Goal: Find specific page/section: Find specific page/section

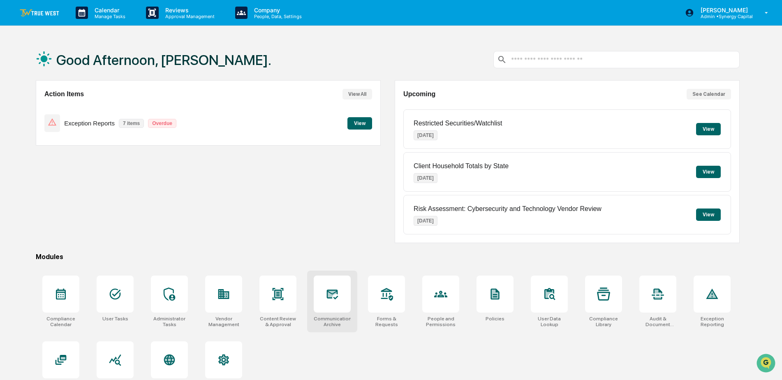
click at [343, 307] on div at bounding box center [332, 293] width 37 height 37
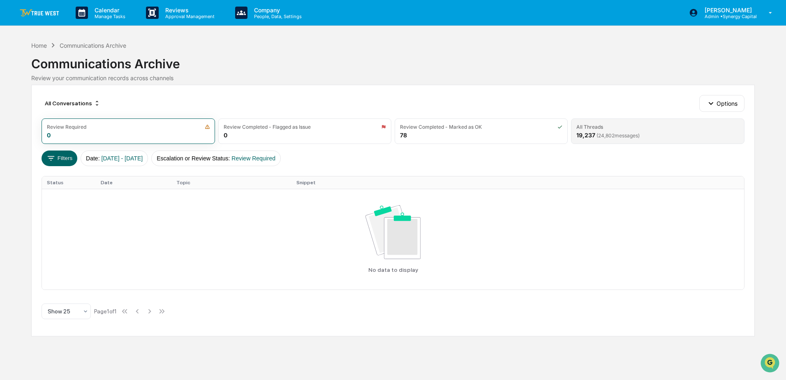
click at [677, 138] on div "All Threads 19,237 ( 24,802 messages)" at bounding box center [657, 130] width 173 height 25
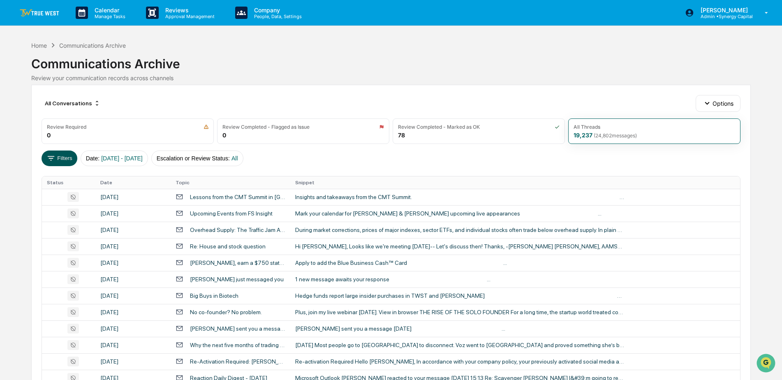
click at [60, 161] on button "Filters" at bounding box center [60, 158] width 36 height 16
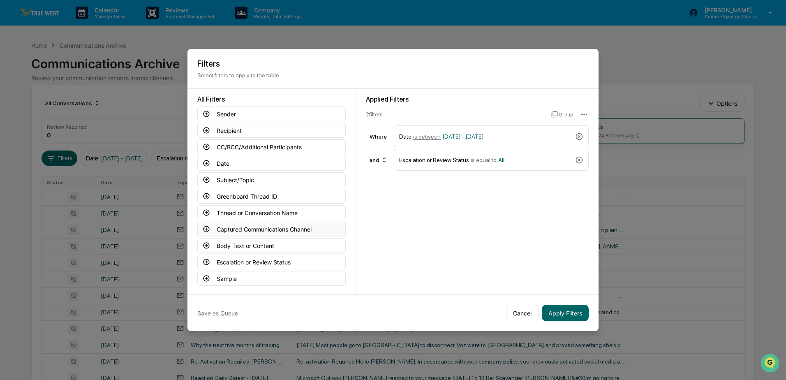
click at [254, 227] on button "Captured Communications Channel" at bounding box center [271, 228] width 148 height 15
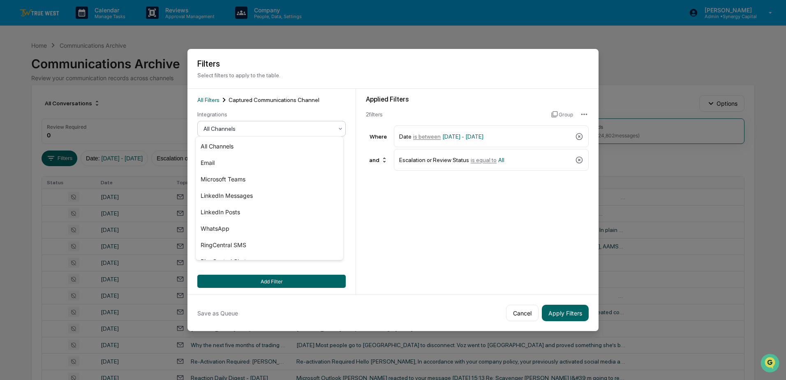
click at [337, 126] on icon at bounding box center [340, 128] width 7 height 7
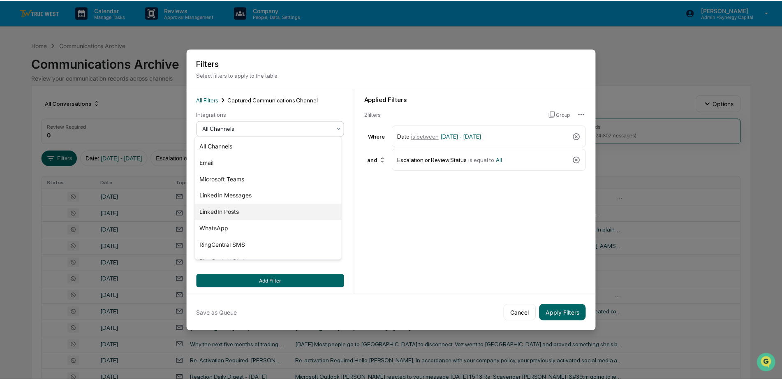
scroll to position [28, 0]
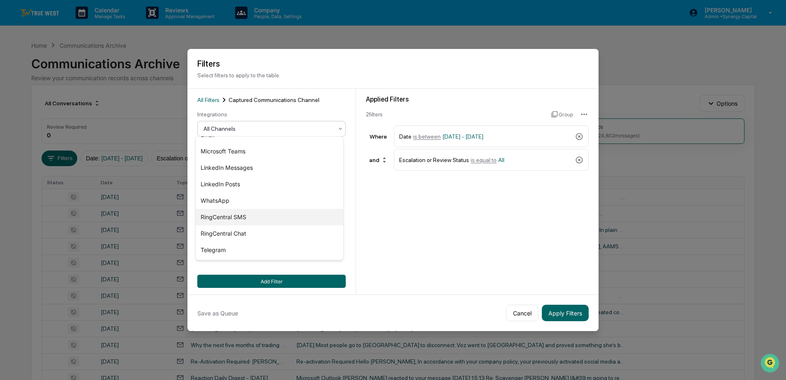
click at [233, 220] on div "RingCentral SMS" at bounding box center [270, 217] width 148 height 16
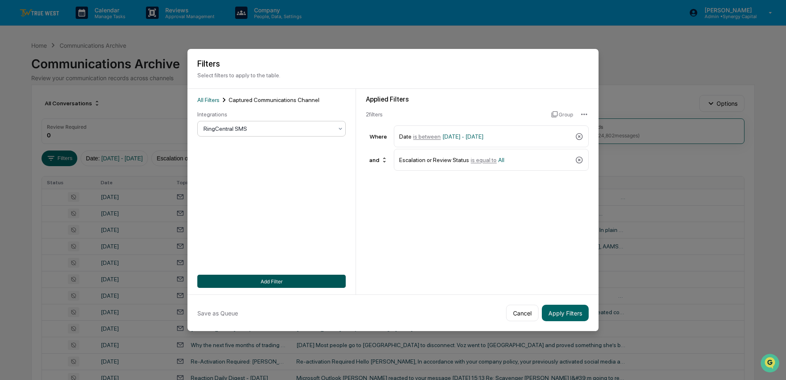
click at [263, 277] on button "Add Filter" at bounding box center [271, 280] width 148 height 13
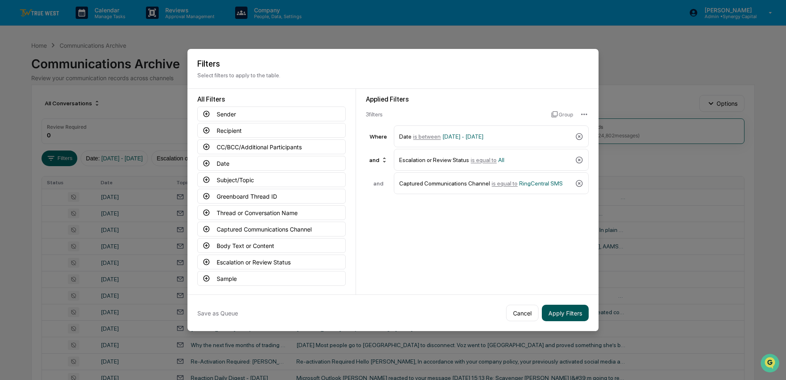
click at [560, 309] on button "Apply Filters" at bounding box center [565, 312] width 47 height 16
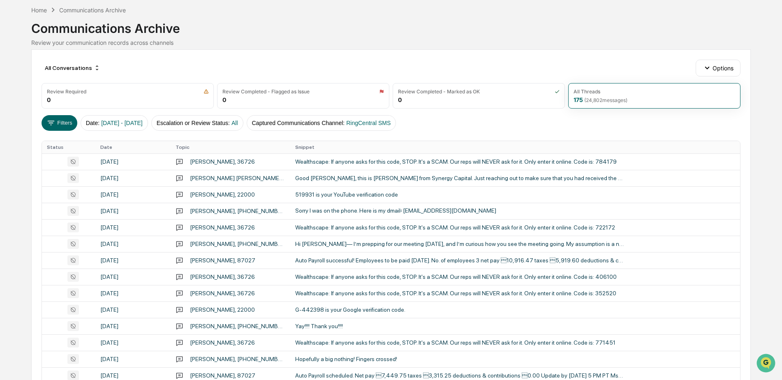
scroll to position [0, 0]
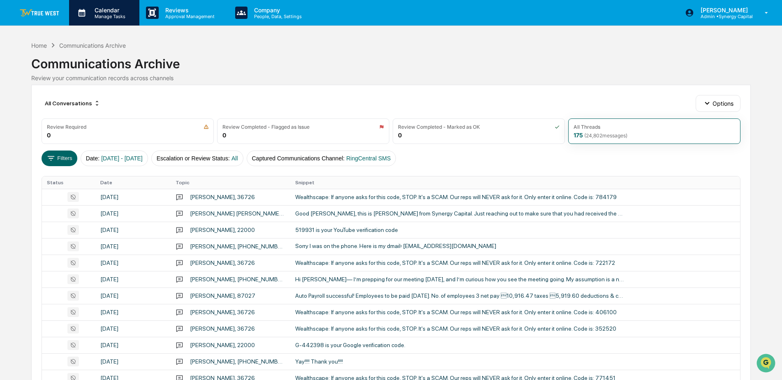
click at [108, 18] on p "Manage Tasks" at bounding box center [109, 17] width 42 height 6
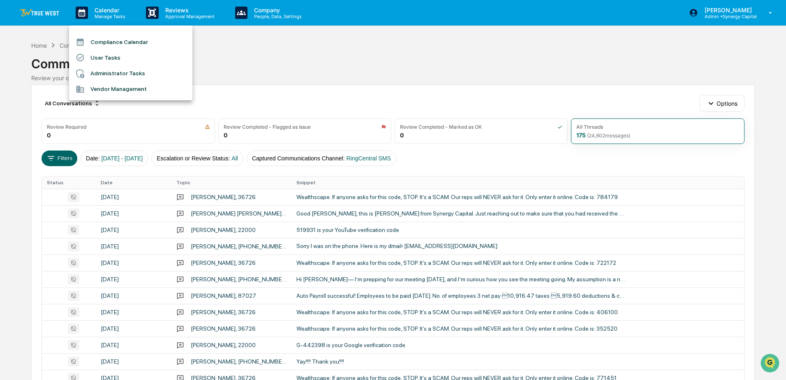
click at [106, 73] on li "Administrator Tasks" at bounding box center [130, 74] width 123 height 16
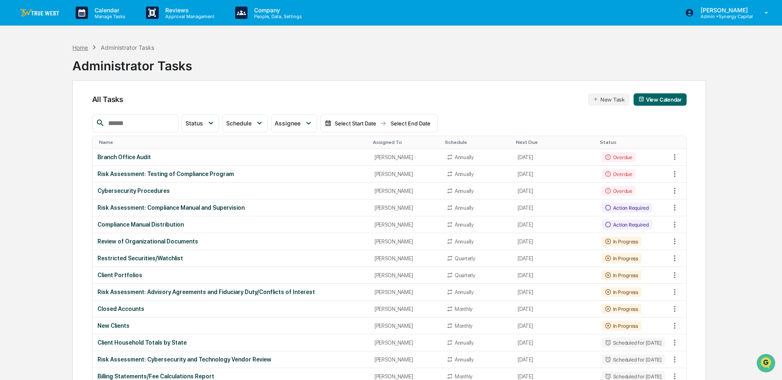
click at [76, 44] on div "Home" at bounding box center [80, 47] width 16 height 7
